Goal: Task Accomplishment & Management: Use online tool/utility

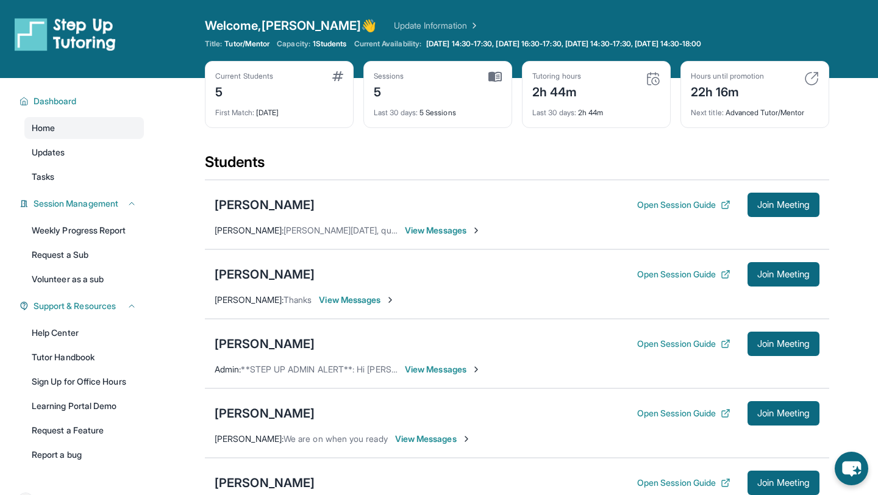
click at [667, 80] on div "Tutoring hours 2h 44m Last 30 days : 2h 44m" at bounding box center [596, 94] width 149 height 67
click at [657, 80] on img at bounding box center [652, 78] width 15 height 15
click at [551, 91] on div "2h 44m" at bounding box center [556, 91] width 49 height 20
click at [652, 82] on img at bounding box center [652, 78] width 15 height 15
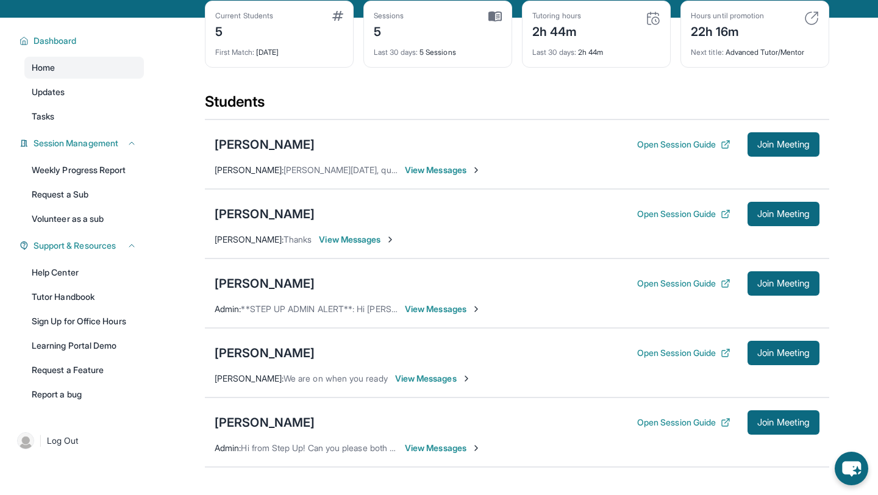
scroll to position [65, 0]
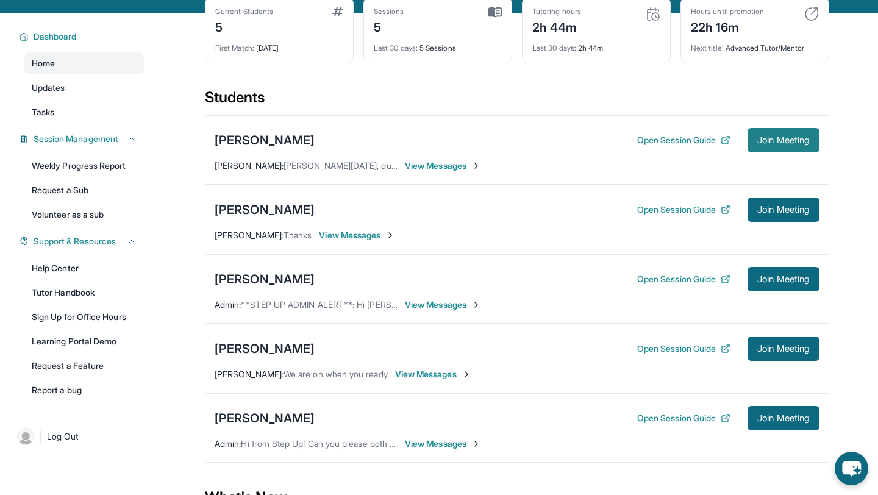
click at [762, 138] on span "Join Meeting" at bounding box center [783, 140] width 52 height 7
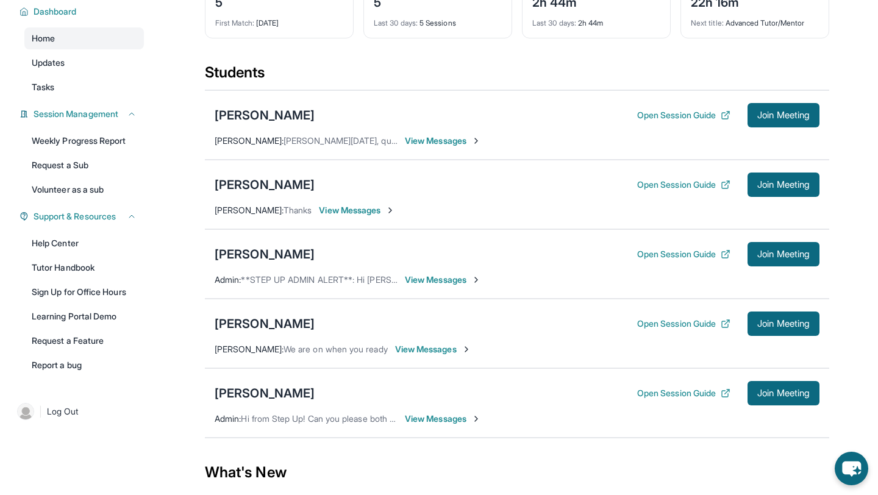
scroll to position [90, 0]
click at [687, 116] on button "Open Session Guide" at bounding box center [683, 114] width 93 height 12
click at [802, 118] on span "Join Meeting" at bounding box center [783, 114] width 52 height 7
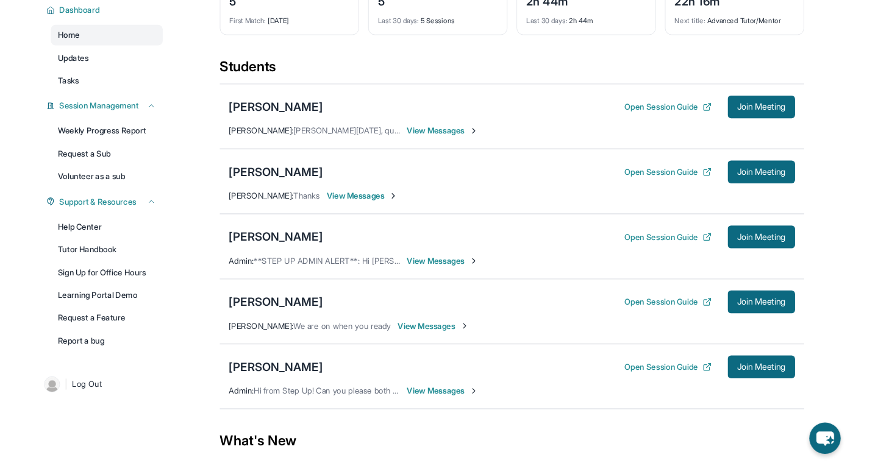
scroll to position [0, 0]
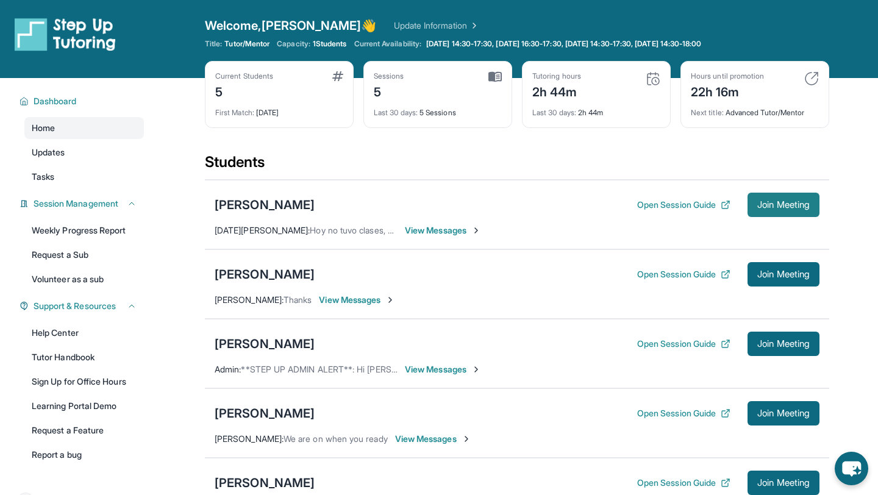
click at [763, 210] on button "Join Meeting" at bounding box center [783, 205] width 72 height 24
